Goal: Information Seeking & Learning: Understand process/instructions

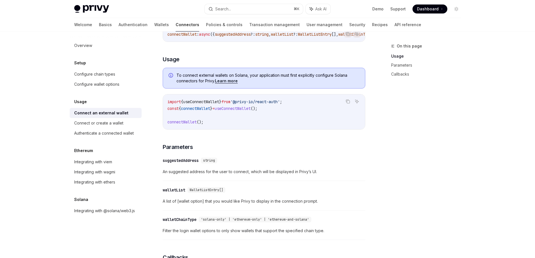
scroll to position [122, 0]
click at [231, 112] on span "useConnectWallet" at bounding box center [233, 108] width 36 height 5
click at [231, 120] on code "import { useConnectWallet } from '@privy-io/react-auth' ; const { connectWallet…" at bounding box center [263, 112] width 193 height 27
click at [183, 125] on span "connectWallet" at bounding box center [181, 122] width 29 height 5
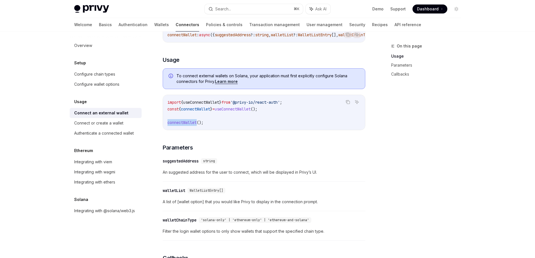
click at [183, 125] on span "connectWallet" at bounding box center [181, 122] width 29 height 5
click at [245, 121] on code "import { useConnectWallet } from '@privy-io/react-auth' ; const { connectWallet…" at bounding box center [263, 112] width 193 height 27
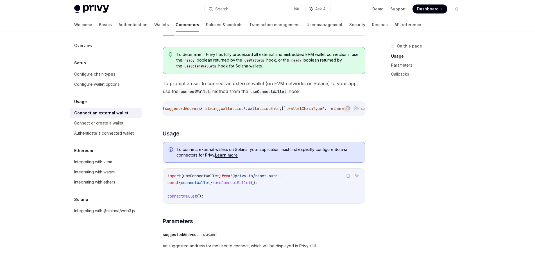
scroll to position [0, 0]
click at [239, 108] on span "suggestedAddress" at bounding box center [233, 108] width 36 height 5
drag, startPoint x: 239, startPoint y: 108, endPoint x: 253, endPoint y: 109, distance: 14.9
click at [239, 108] on span "suggestedAddress" at bounding box center [233, 108] width 36 height 5
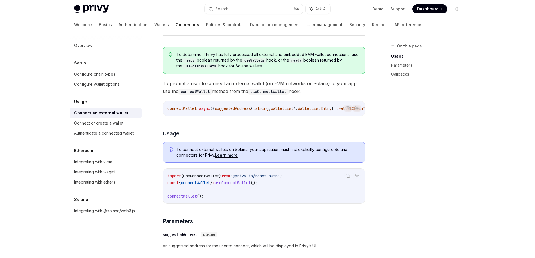
click at [293, 110] on span "walletList" at bounding box center [282, 108] width 22 height 5
click at [269, 110] on span "string" at bounding box center [261, 108] width 13 height 5
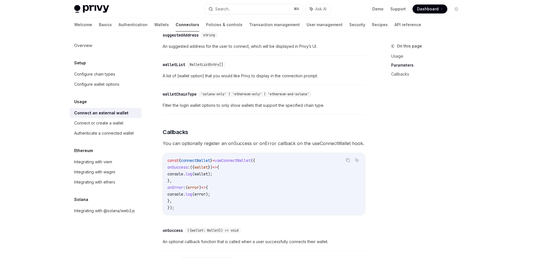
scroll to position [208, 0]
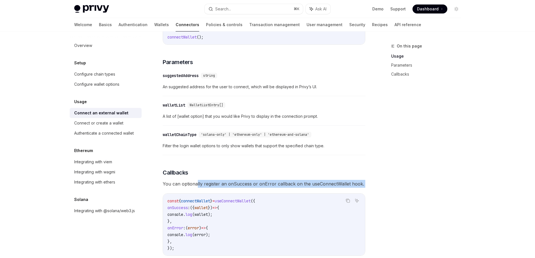
drag, startPoint x: 200, startPoint y: 186, endPoint x: 269, endPoint y: 190, distance: 69.0
click at [268, 190] on div "To determine if Privy has fully processed all external and embedded EVM wallet …" at bounding box center [264, 103] width 203 height 440
click at [269, 190] on div "To determine if Privy has fully processed all external and embedded EVM wallet …" at bounding box center [264, 103] width 203 height 440
drag, startPoint x: 264, startPoint y: 186, endPoint x: 324, endPoint y: 188, distance: 59.9
click at [323, 188] on span "You can optionally register an onSuccess or onError callback on the useConnectW…" at bounding box center [264, 184] width 203 height 8
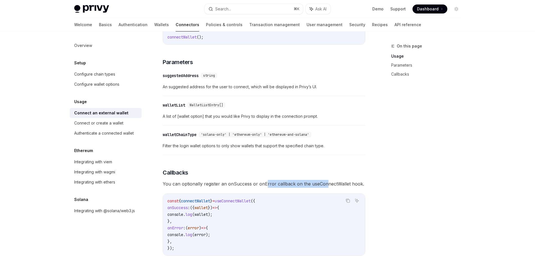
click at [325, 188] on span "You can optionally register an onSuccess or onError callback on the useConnectW…" at bounding box center [264, 184] width 203 height 8
drag, startPoint x: 315, startPoint y: 183, endPoint x: 374, endPoint y: 185, distance: 58.5
click at [372, 185] on div "On this page Usage Parameters Callbacks Usage Connect an external wallet OpenAI…" at bounding box center [268, 115] width 396 height 583
click at [374, 185] on div "On this page Usage Parameters Callbacks Usage Connect an external wallet OpenAI…" at bounding box center [268, 115] width 396 height 583
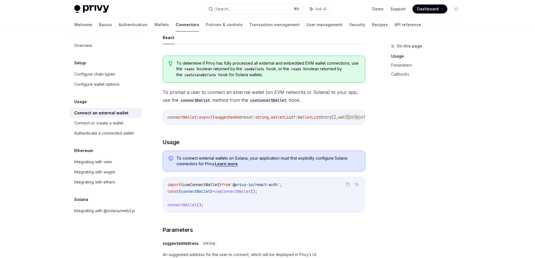
scroll to position [6, 0]
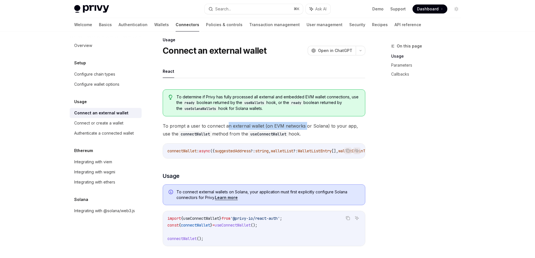
drag, startPoint x: 226, startPoint y: 127, endPoint x: 307, endPoint y: 129, distance: 80.9
click at [304, 129] on span "To prompt a user to connect an external wallet (on EVM networks or Solana) to y…" at bounding box center [264, 130] width 203 height 16
click at [309, 129] on span "To prompt a user to connect an external wallet (on EVM networks or Solana) to y…" at bounding box center [264, 130] width 203 height 16
drag, startPoint x: 319, startPoint y: 129, endPoint x: 360, endPoint y: 131, distance: 40.5
click at [360, 131] on span "To prompt a user to connect an external wallet (on EVM networks or Solana) to y…" at bounding box center [264, 130] width 203 height 16
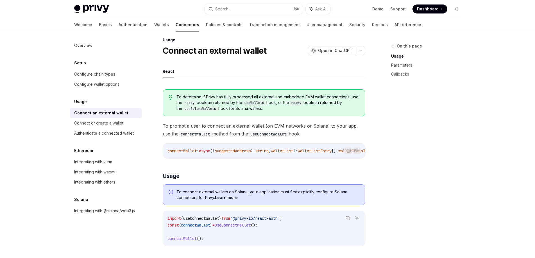
click at [360, 131] on span "To prompt a user to connect an external wallet (on EVM networks or Solana) to y…" at bounding box center [264, 130] width 203 height 16
drag, startPoint x: 184, startPoint y: 136, endPoint x: 243, endPoint y: 137, distance: 59.0
click at [242, 137] on span "To prompt a user to connect an external wallet (on EVM networks or Solana) to y…" at bounding box center [264, 130] width 203 height 16
click at [243, 137] on span "To prompt a user to connect an external wallet (on EVM networks or Solana) to y…" at bounding box center [264, 130] width 203 height 16
click at [261, 134] on code "useConnectWallet" at bounding box center [268, 134] width 40 height 6
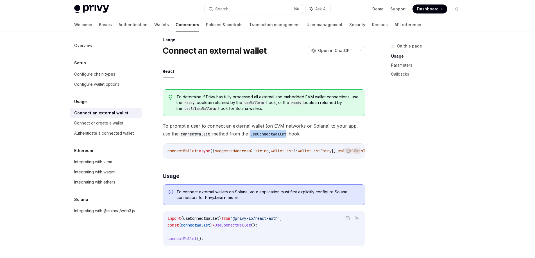
click at [261, 133] on code "useConnectWallet" at bounding box center [268, 134] width 40 height 6
click at [305, 133] on span "To prompt a user to connect an external wallet (on EVM networks or Solana) to y…" at bounding box center [264, 130] width 203 height 16
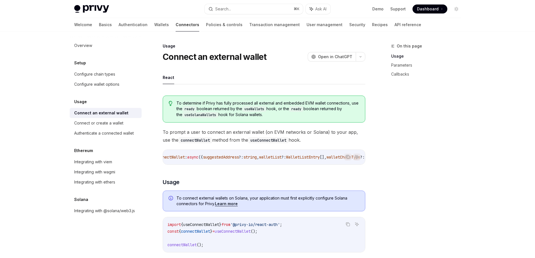
scroll to position [0, 0]
click at [189, 158] on span "connectWallet" at bounding box center [181, 157] width 29 height 5
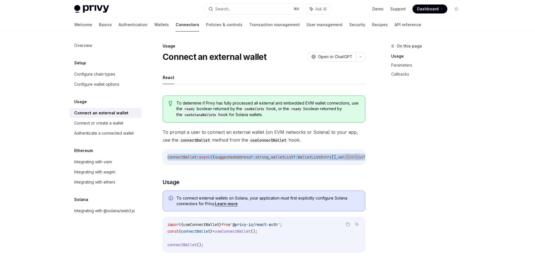
click at [189, 158] on span "connectWallet" at bounding box center [181, 157] width 29 height 5
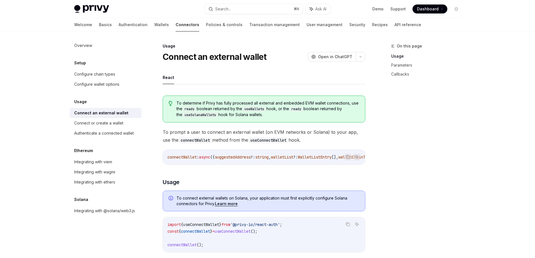
click at [187, 142] on code "connectWallet" at bounding box center [195, 140] width 34 height 6
drag, startPoint x: 216, startPoint y: 139, endPoint x: 297, endPoint y: 140, distance: 80.7
click at [295, 140] on span "To prompt a user to connect an external wallet (on EVM networks or Solana) to y…" at bounding box center [264, 136] width 203 height 16
click at [297, 140] on span "To prompt a user to connect an external wallet (on EVM networks or Solana) to y…" at bounding box center [264, 136] width 203 height 16
click at [177, 156] on span "connectWallet" at bounding box center [181, 157] width 29 height 5
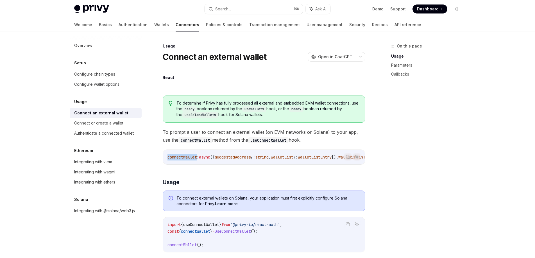
click at [177, 156] on span "connectWallet" at bounding box center [181, 157] width 29 height 5
copy span "connectWallet"
drag, startPoint x: 271, startPoint y: 234, endPoint x: 163, endPoint y: 231, distance: 107.4
click at [164, 231] on div "import { useConnectWallet } from '@privy-io/react-auth' ; const { connectWallet…" at bounding box center [264, 234] width 202 height 35
copy span "const { connectWallet } = useConnectWallet ();"
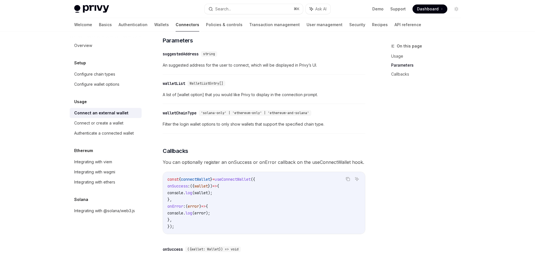
scroll to position [236, 0]
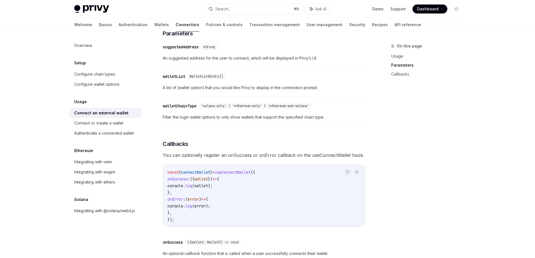
drag, startPoint x: 185, startPoint y: 215, endPoint x: 155, endPoint y: 182, distance: 44.2
click at [156, 182] on div "Usage Connect an external wallet OpenAI Open in ChatGPT OpenAI Open in ChatGPT …" at bounding box center [211, 92] width 310 height 572
copy code "onSuccess : ({ wallet }) => { console . log ( wallet ); }, onError : ( error ) …"
type textarea "*"
